Goal: Find specific page/section: Find specific page/section

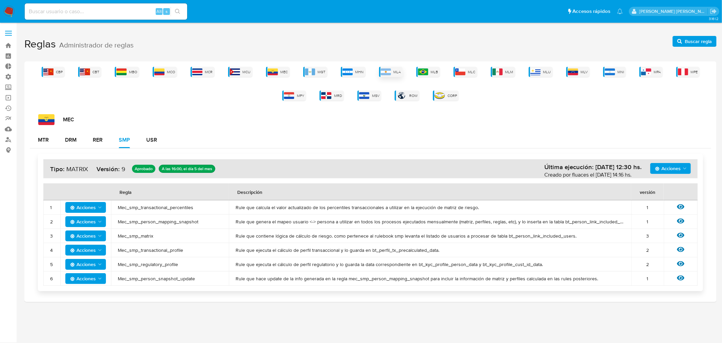
click at [386, 73] on img at bounding box center [386, 71] width 10 height 7
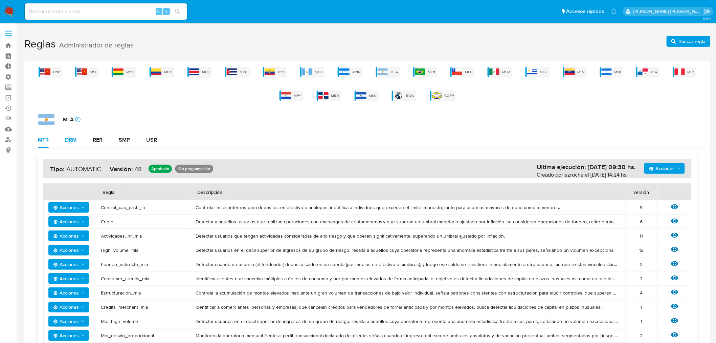
click at [63, 136] on button "DRM" at bounding box center [71, 140] width 28 height 16
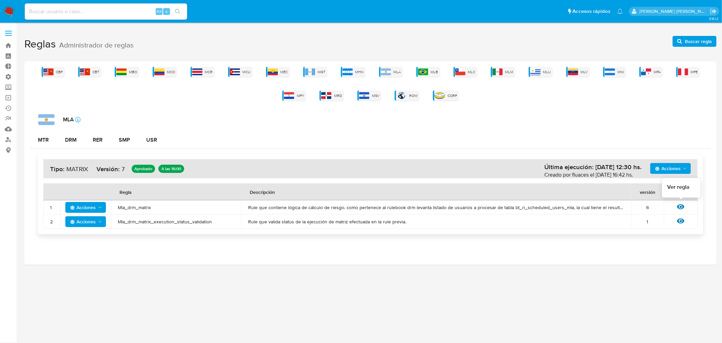
click at [681, 208] on icon at bounding box center [680, 206] width 7 height 5
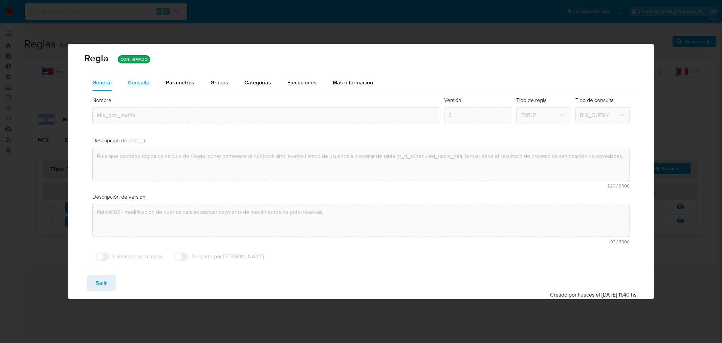
click at [134, 85] on div "Consulta" at bounding box center [139, 82] width 22 height 5
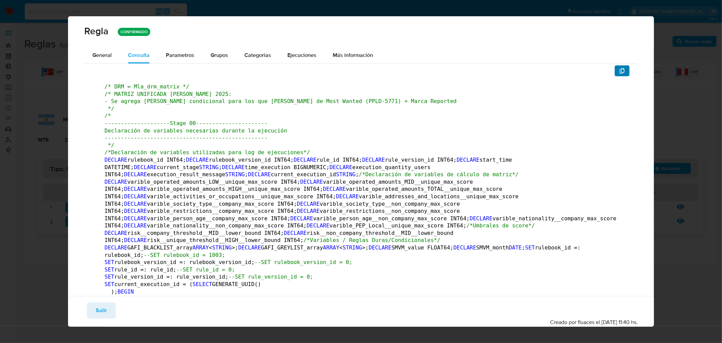
click at [619, 72] on icon "button" at bounding box center [621, 70] width 5 height 5
